Goal: Feedback & Contribution: Leave review/rating

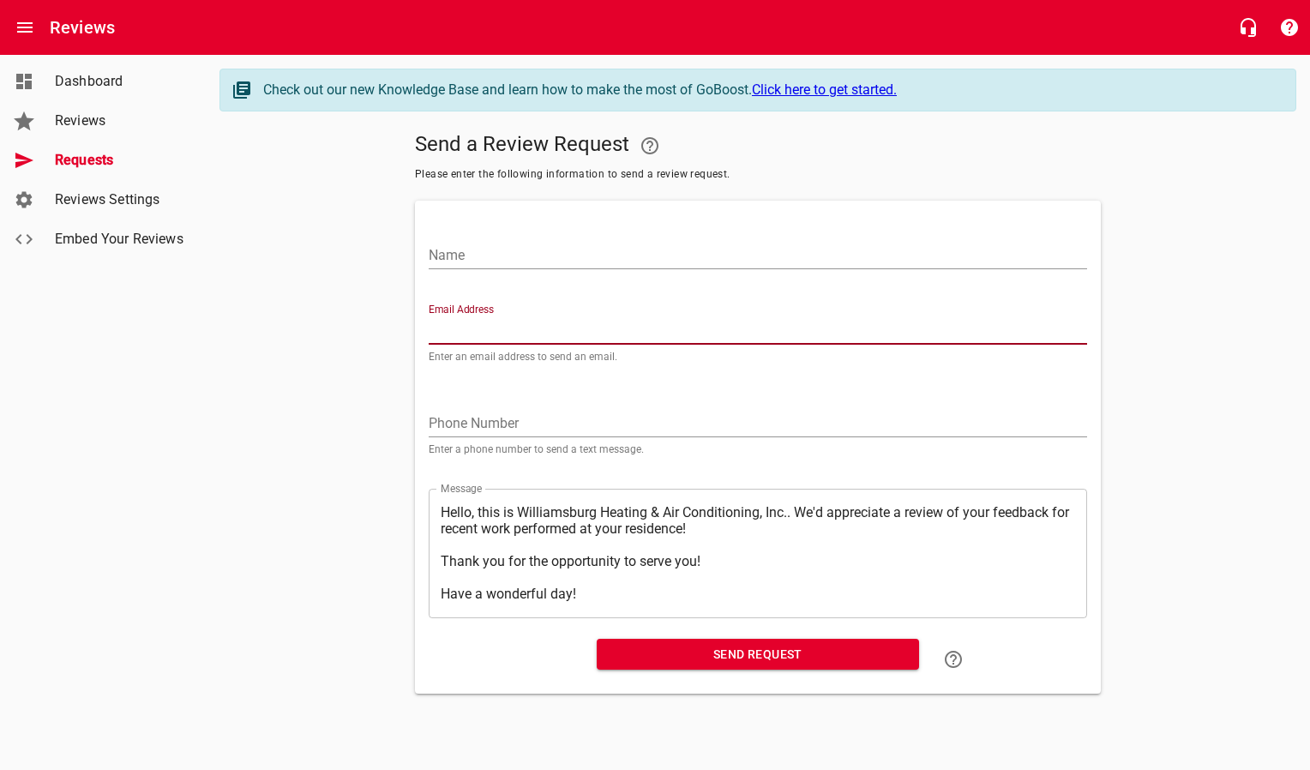
click at [515, 330] on input "Email Address" at bounding box center [758, 330] width 658 height 27
paste input "[EMAIL_ADDRESS][DOMAIN_NAME]"
type input "[EMAIL_ADDRESS][DOMAIN_NAME]"
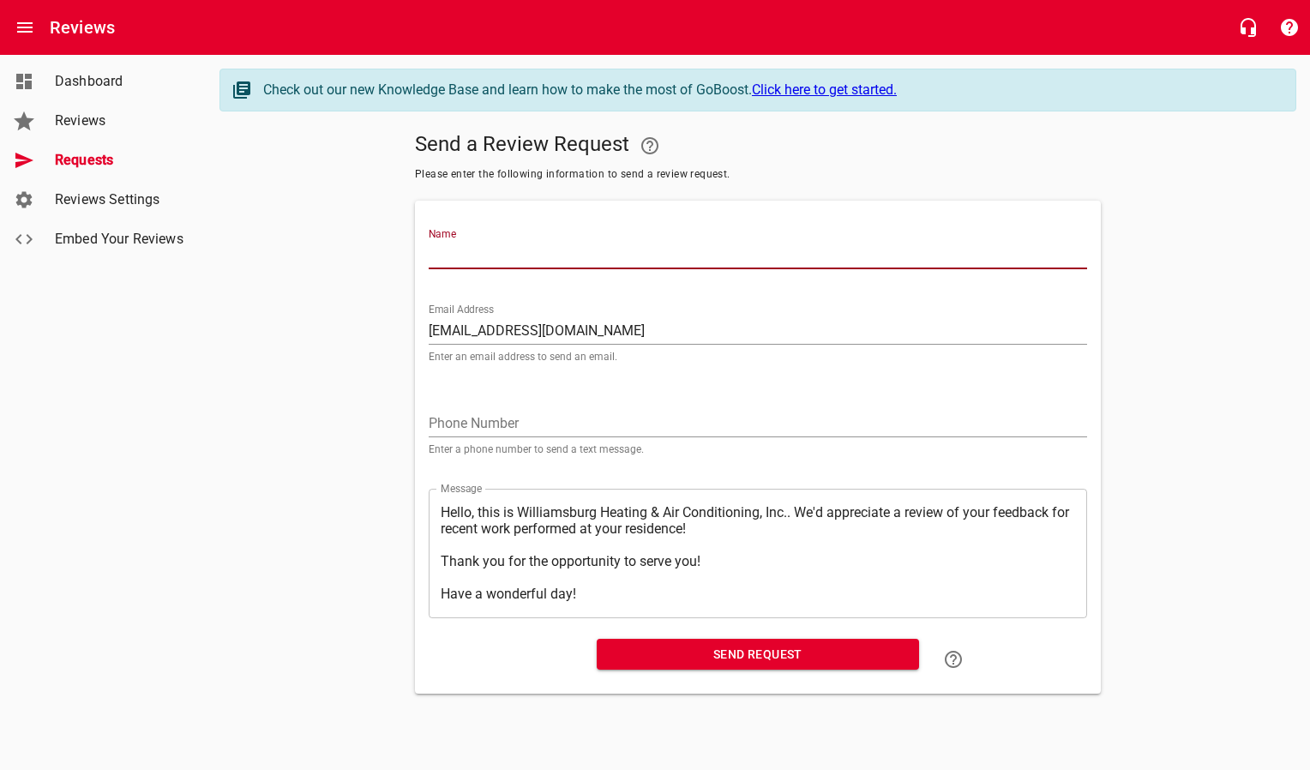
drag, startPoint x: 484, startPoint y: 251, endPoint x: 482, endPoint y: 242, distance: 9.8
click at [484, 251] on input "Name" at bounding box center [758, 255] width 658 height 27
type input "[PERSON_NAME]"
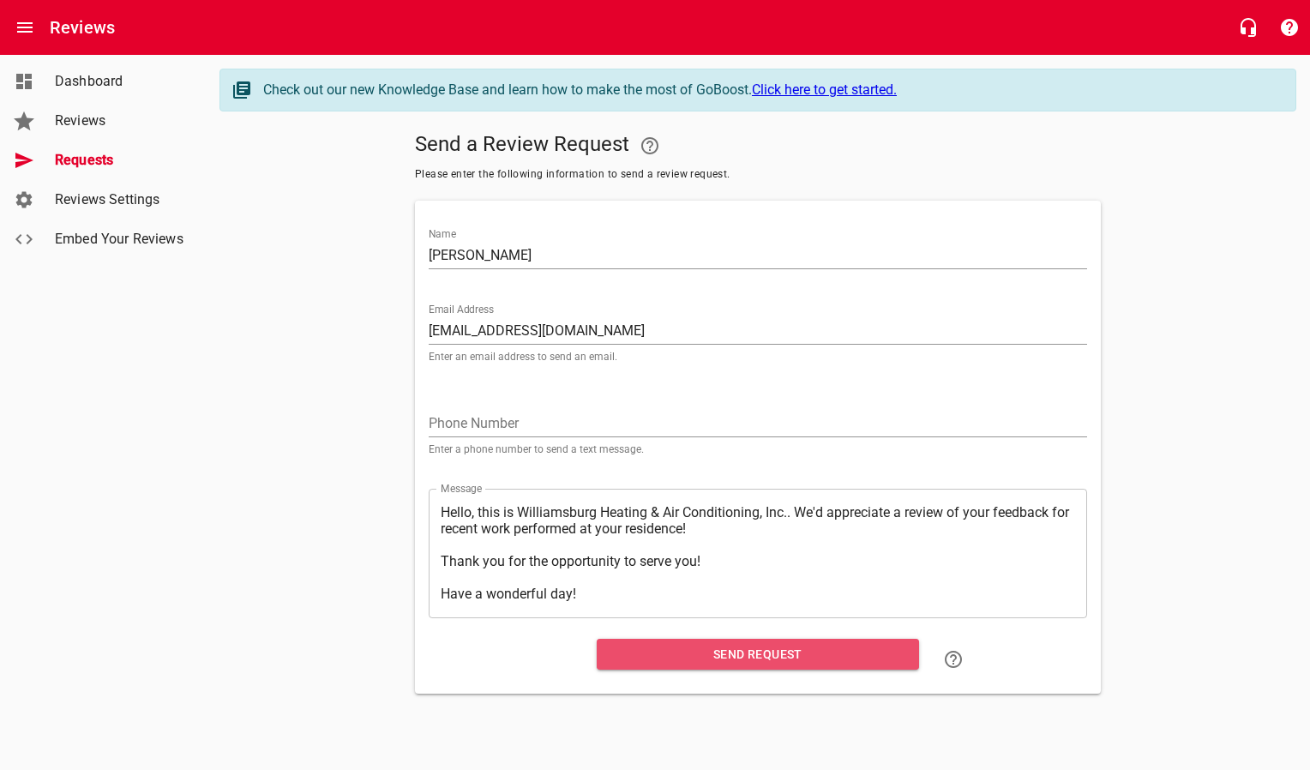
click at [677, 651] on span "Send Request" at bounding box center [757, 654] width 295 height 21
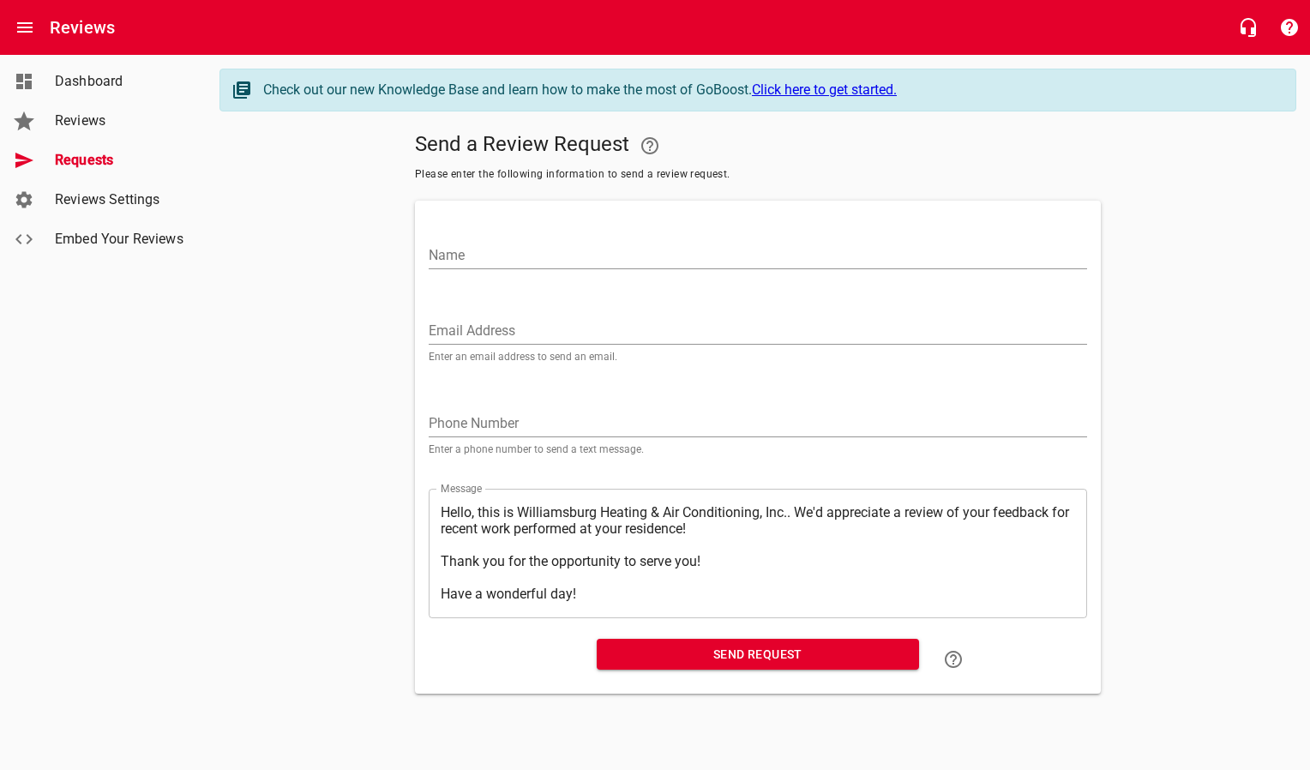
click at [448, 332] on input "Email Address" at bounding box center [758, 330] width 658 height 27
paste input "dgsmith@applemail.me"
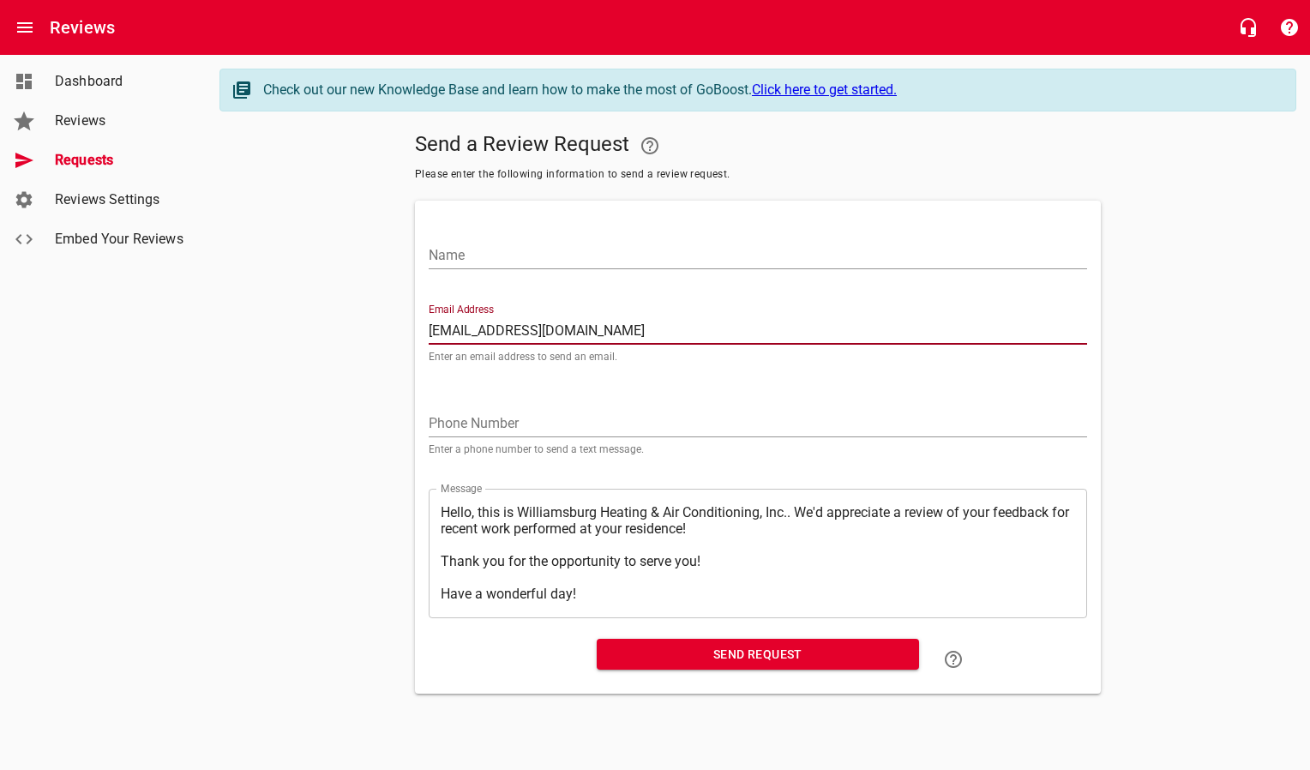
type input "dgsmith@applemail.me"
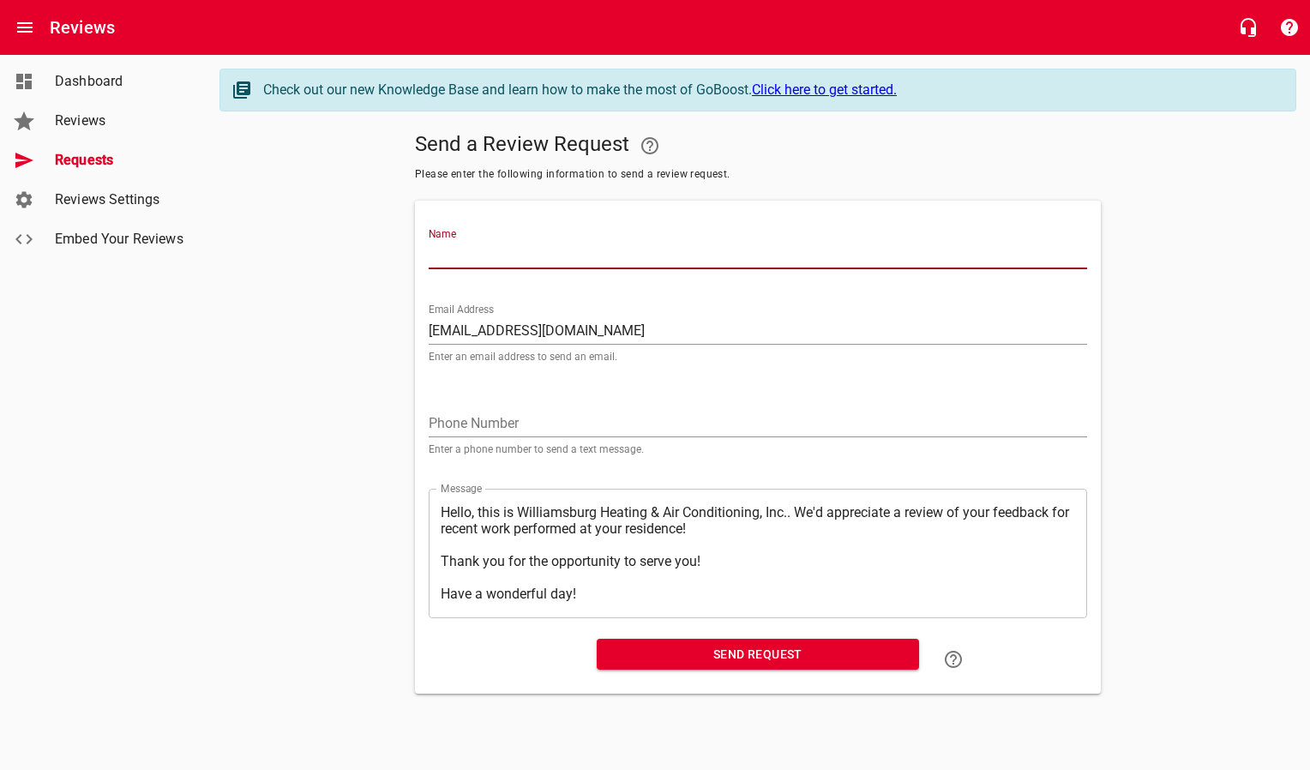
click at [486, 264] on input "Name" at bounding box center [758, 255] width 658 height 27
type input "D. Gaston Smith"
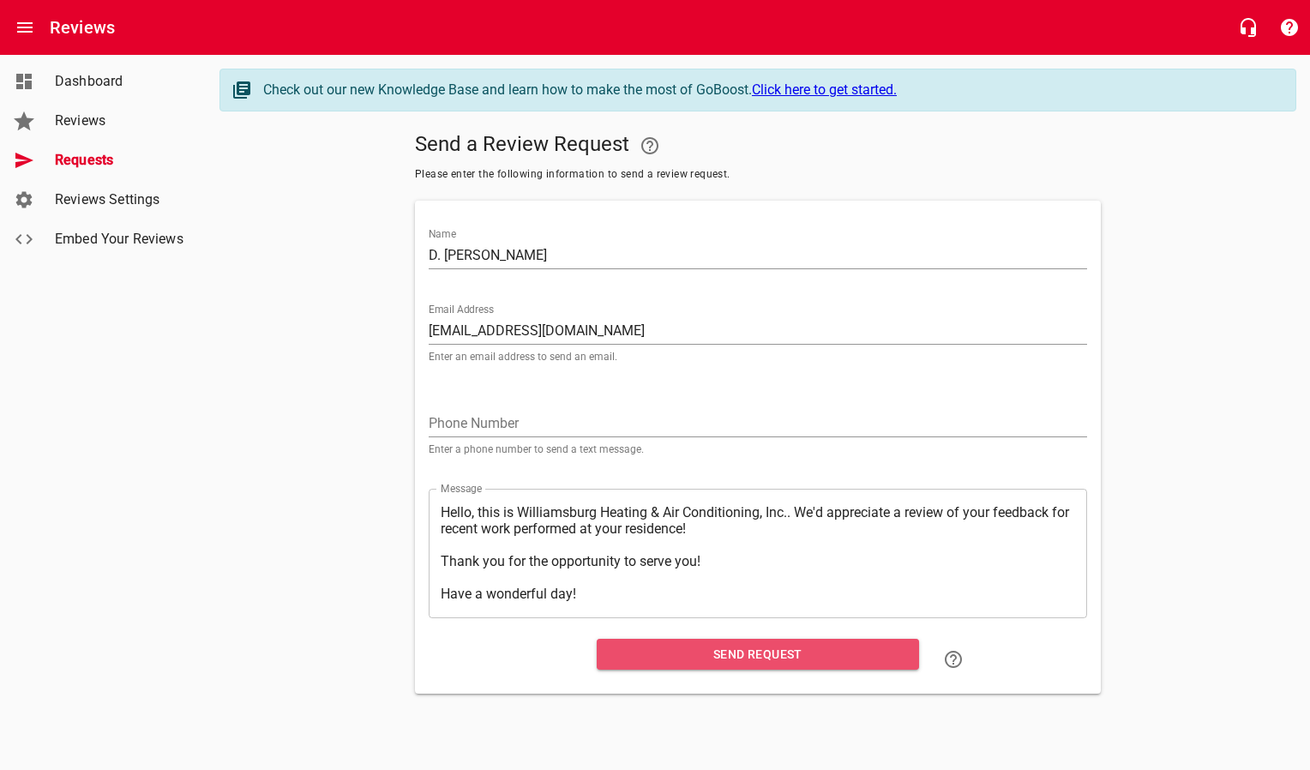
click at [646, 653] on span "Send Request" at bounding box center [757, 654] width 295 height 21
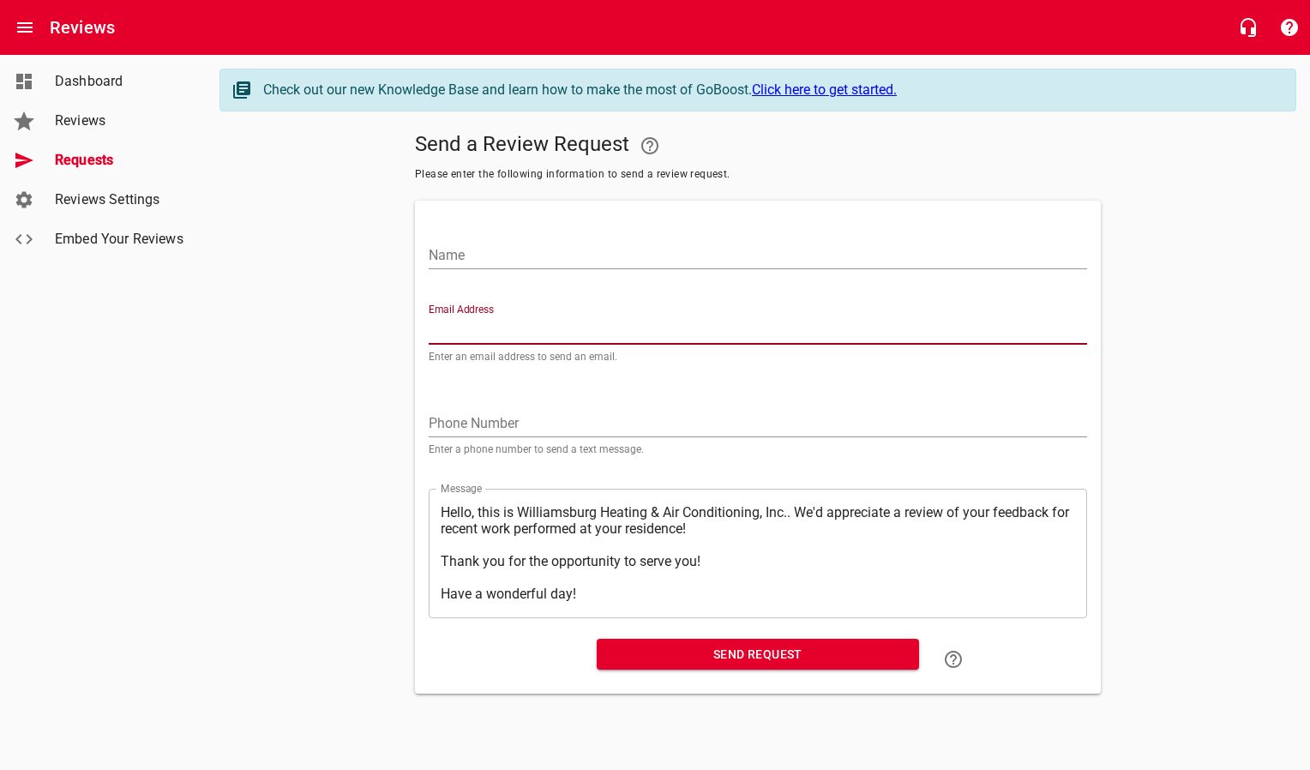
click at [472, 325] on input "Email Address" at bounding box center [758, 330] width 658 height 27
paste input "cartertm@live.com"
type input "cartertm@live.com"
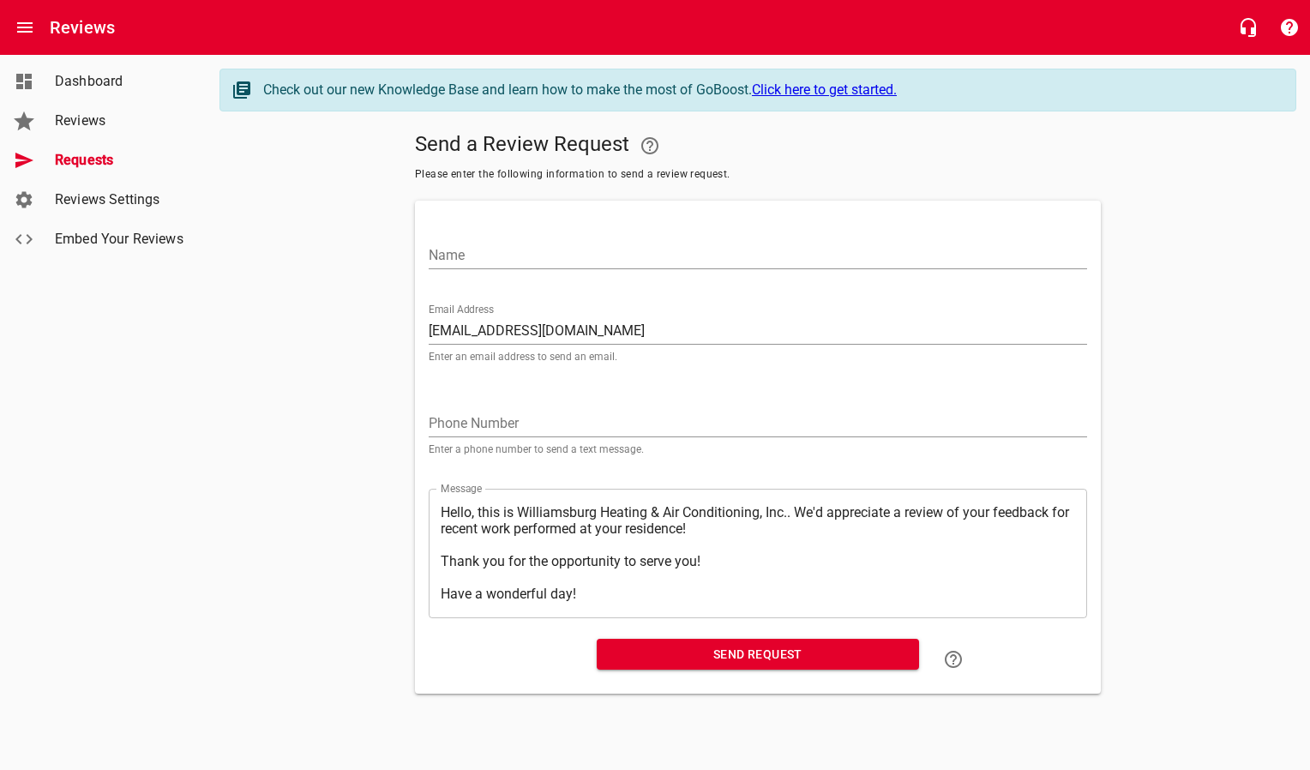
click at [486, 240] on div "Name" at bounding box center [758, 248] width 658 height 41
click at [484, 252] on input "Name" at bounding box center [758, 255] width 658 height 27
type input "Tom Carter"
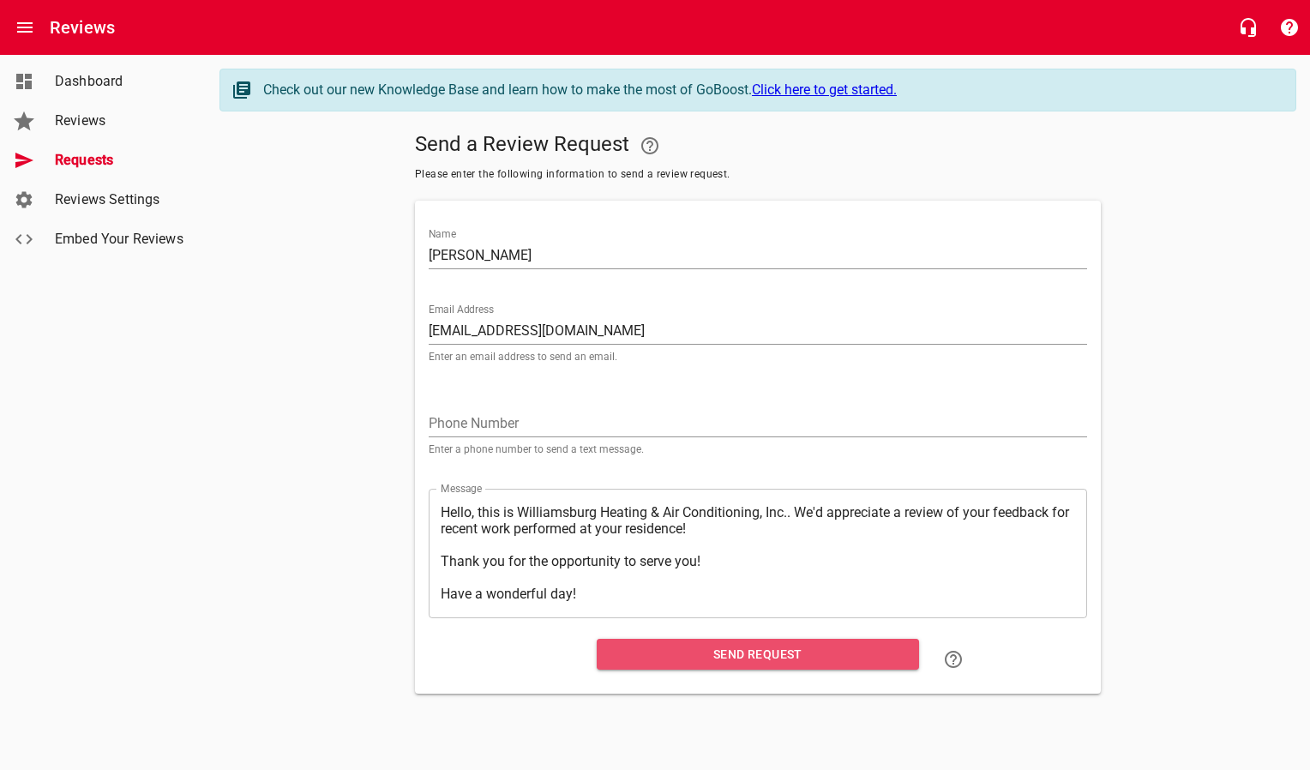
click at [646, 664] on span "Send Request" at bounding box center [757, 654] width 295 height 21
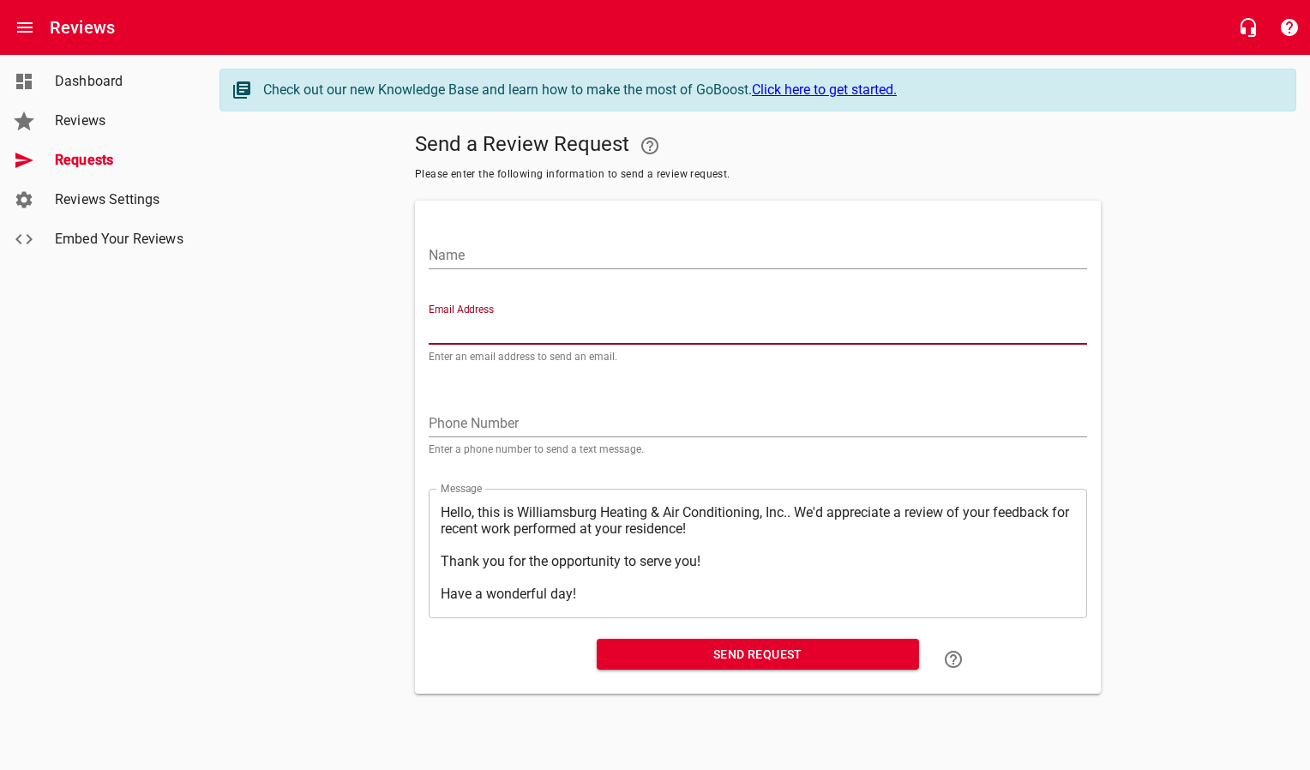
click at [459, 327] on input "Email Address" at bounding box center [758, 330] width 658 height 27
paste input "[EMAIL_ADDRESS][DOMAIN_NAME]"
type input "[EMAIL_ADDRESS][DOMAIN_NAME]"
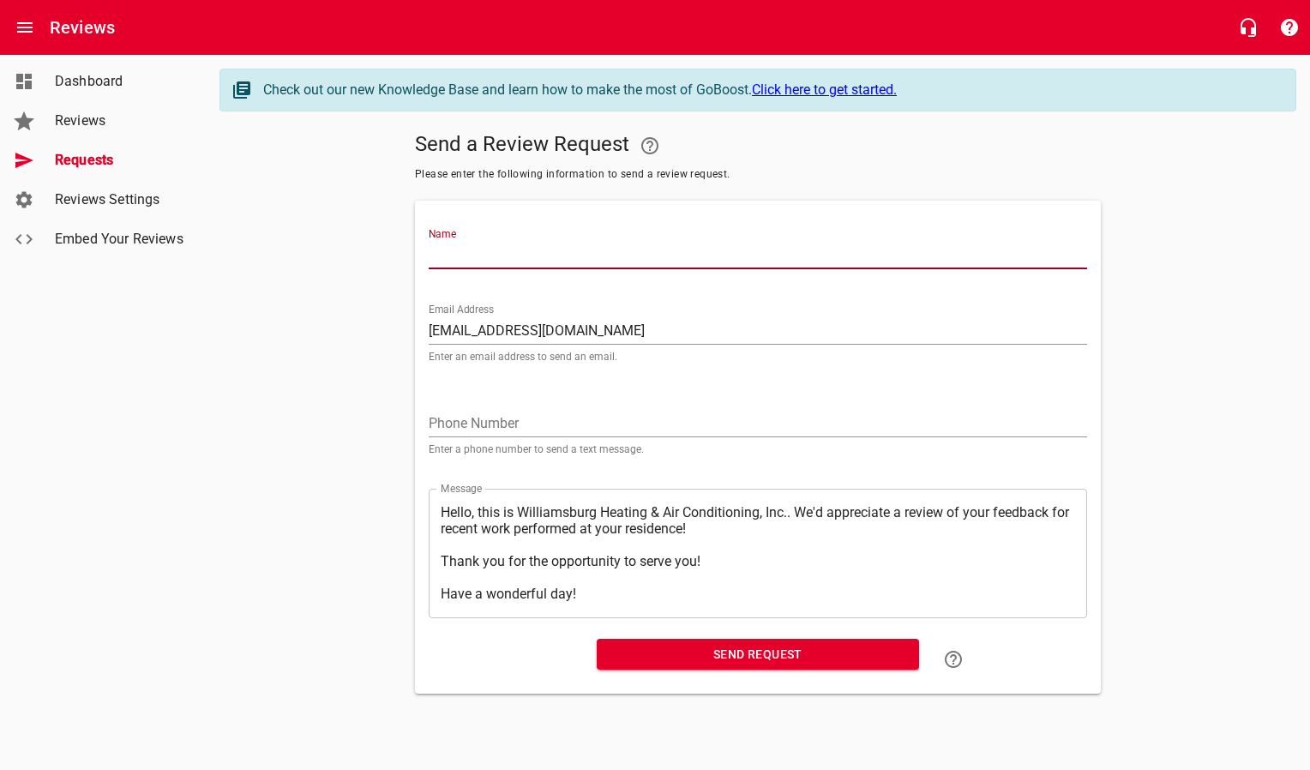
click at [480, 264] on input "Name" at bounding box center [758, 255] width 658 height 27
type input "Edward McClennahan"
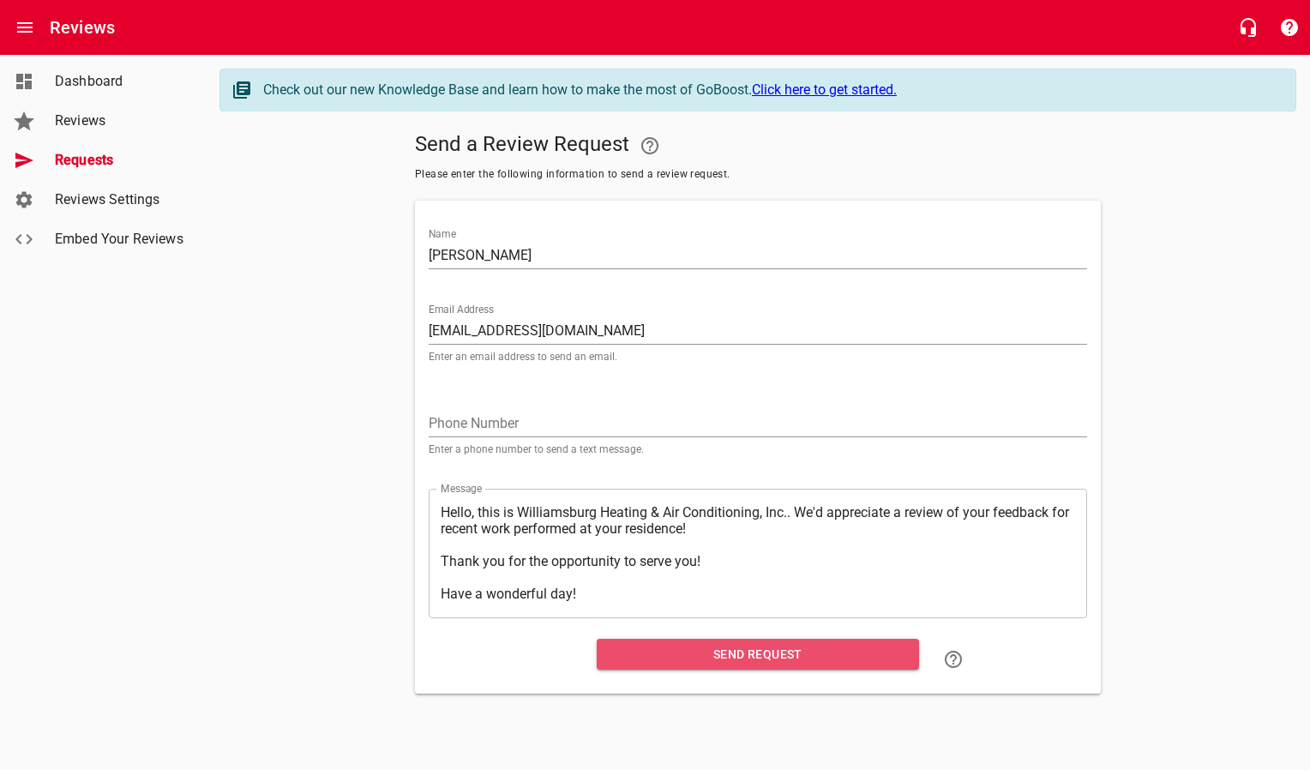
click at [619, 658] on span "Send Request" at bounding box center [757, 654] width 295 height 21
